Goal: Check status: Check status

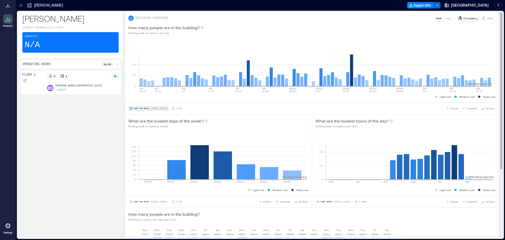
click at [165, 108] on span "| [DATE] - [DATE]" at bounding box center [159, 108] width 18 height 0
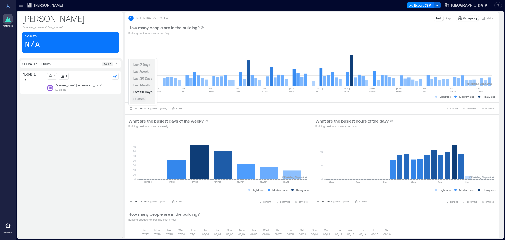
click at [141, 100] on span "Custom" at bounding box center [138, 99] width 11 height 4
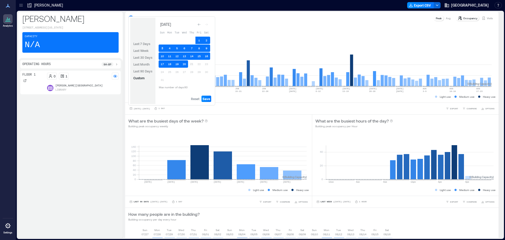
click at [163, 48] on button "3" at bounding box center [162, 47] width 7 height 7
click at [207, 55] on button "16" at bounding box center [206, 55] width 7 height 7
click at [201, 41] on button "1" at bounding box center [199, 40] width 7 height 7
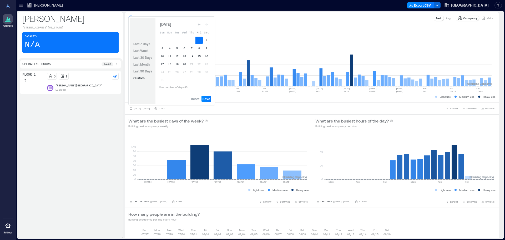
click at [201, 41] on button "1" at bounding box center [199, 40] width 7 height 7
click at [162, 48] on button "3" at bounding box center [162, 47] width 7 height 7
click at [206, 55] on button "16" at bounding box center [206, 55] width 7 height 7
click at [208, 99] on span "Save" at bounding box center [207, 99] width 8 height 4
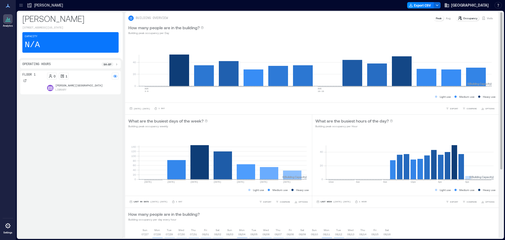
click at [231, 37] on div "How many people are in the building? Building peak occupancy per Day" at bounding box center [312, 29] width 374 height 17
click at [487, 18] on p "Visits" at bounding box center [490, 18] width 6 height 4
